Goal: Task Accomplishment & Management: Manage account settings

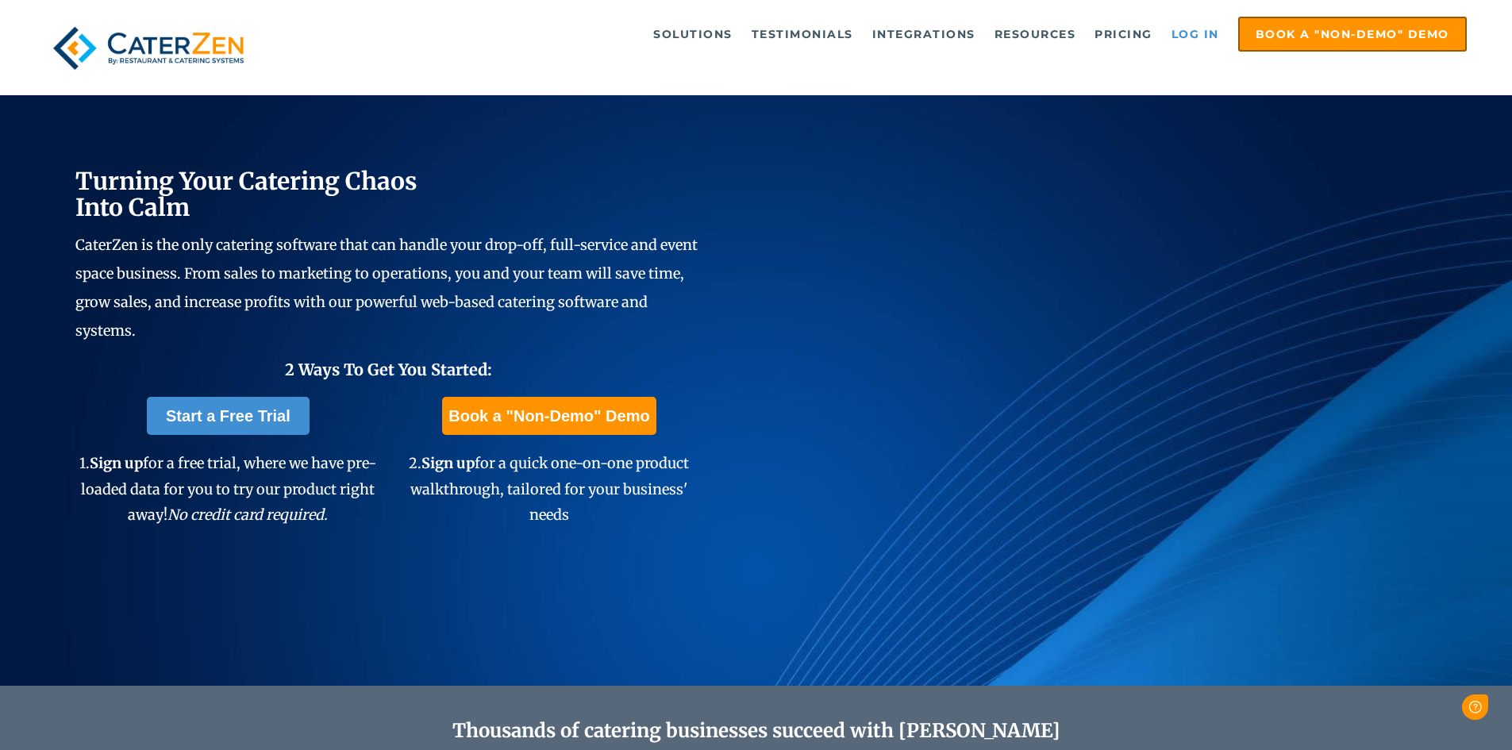
click at [1199, 31] on link "Log in" at bounding box center [1196, 34] width 64 height 32
click at [1205, 32] on link "Log in" at bounding box center [1196, 34] width 64 height 32
click at [1205, 27] on link "Log in" at bounding box center [1196, 34] width 64 height 32
